Goal: Navigation & Orientation: Find specific page/section

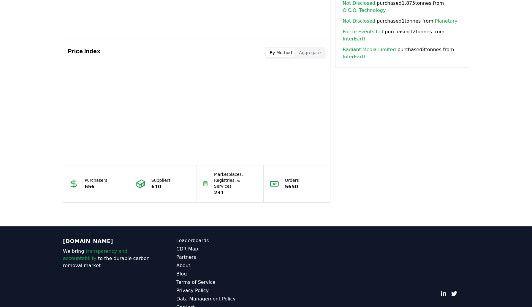
scroll to position [465, 0]
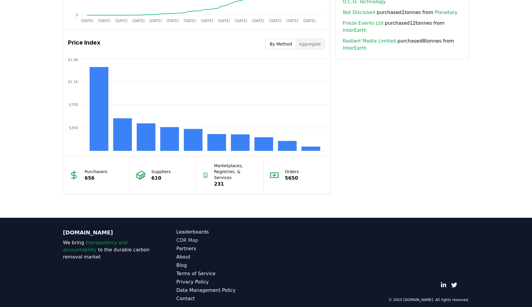
click at [187, 236] on link "CDR Map" at bounding box center [221, 239] width 90 height 7
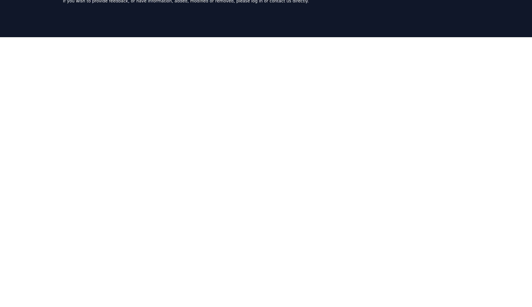
scroll to position [55, 0]
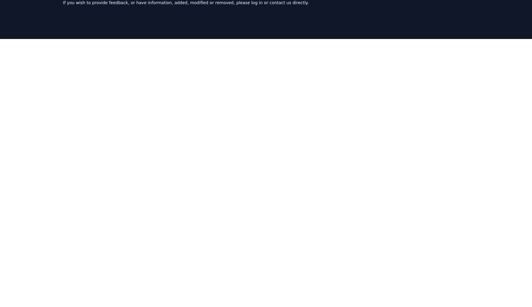
click at [496, 197] on div at bounding box center [266, 187] width 532 height 297
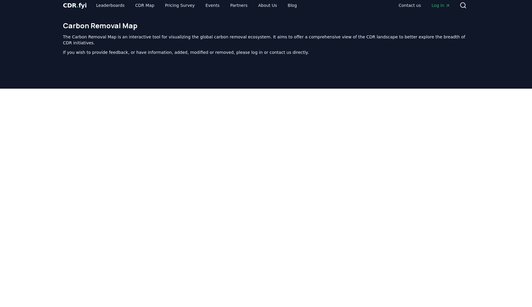
scroll to position [0, 0]
